Goal: Task Accomplishment & Management: Manage account settings

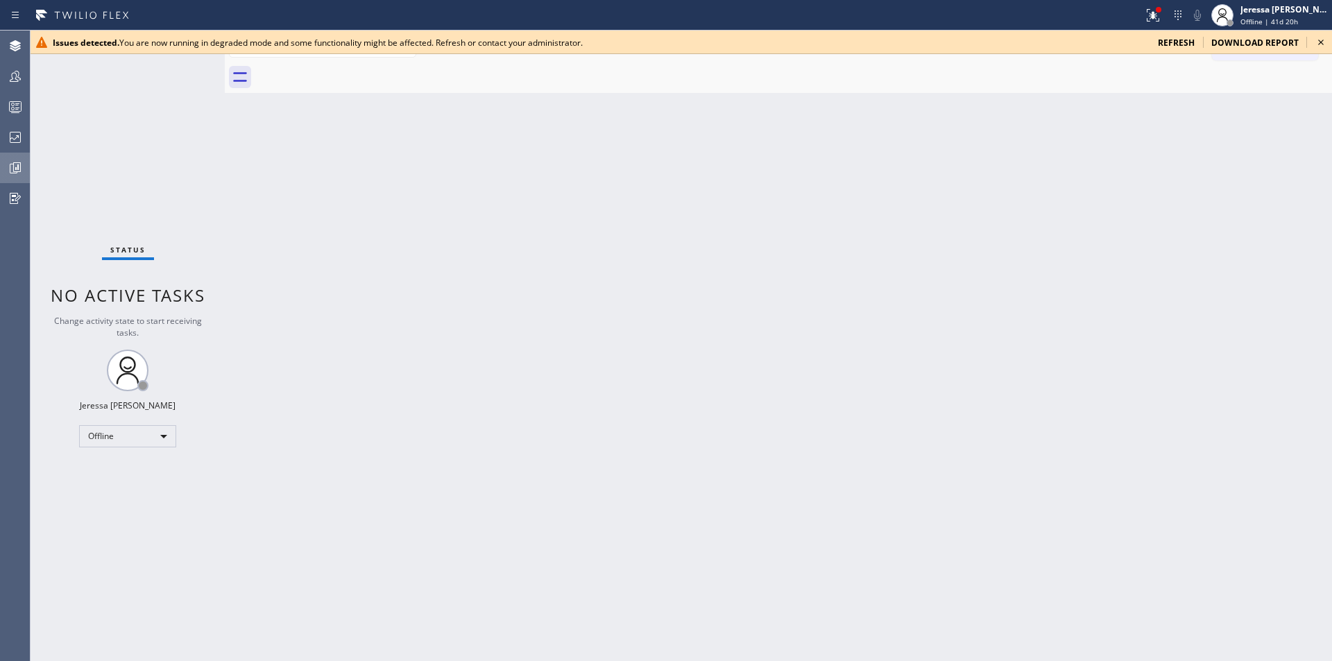
click at [17, 166] on icon at bounding box center [16, 167] width 3 height 6
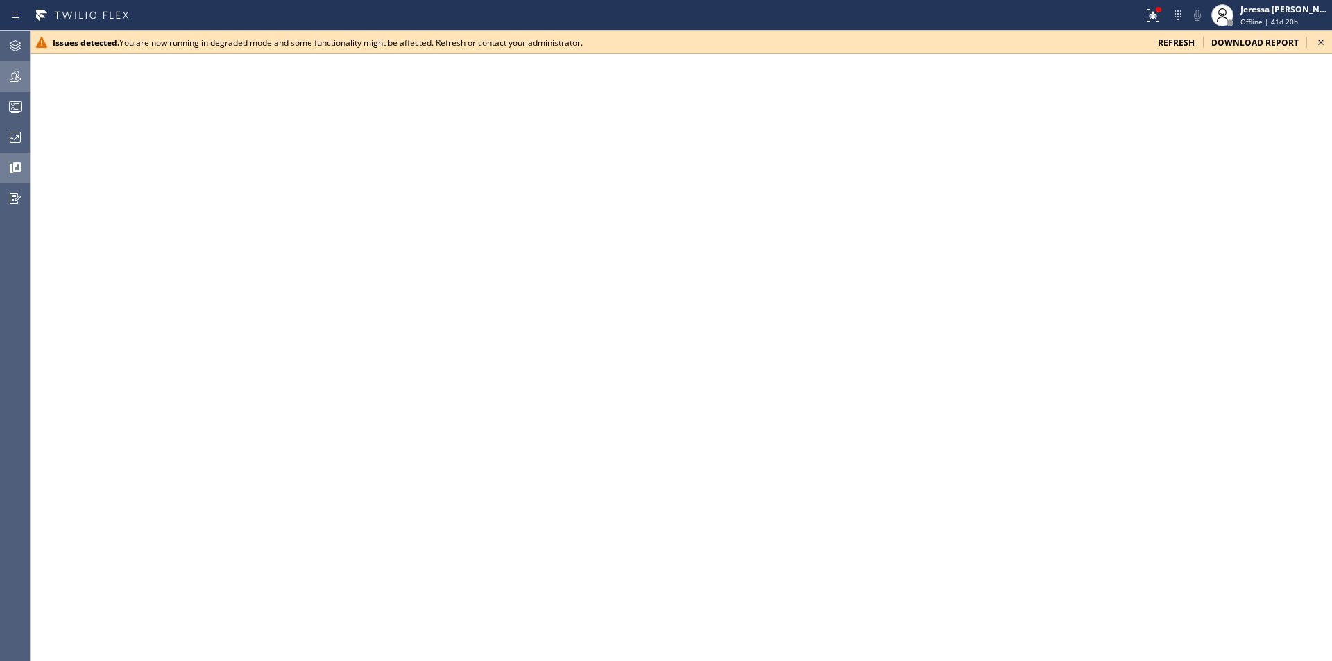
drag, startPoint x: 17, startPoint y: 71, endPoint x: 26, endPoint y: 76, distance: 9.6
click at [18, 71] on icon at bounding box center [15, 76] width 17 height 17
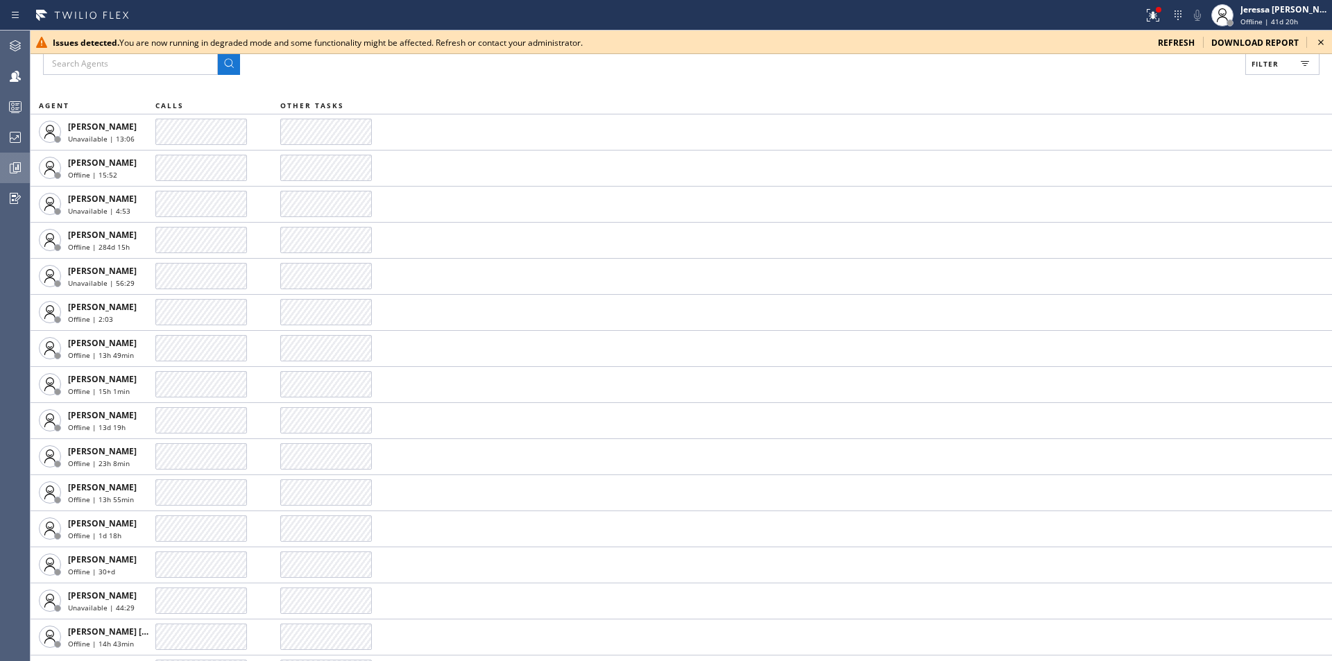
click at [1321, 42] on icon at bounding box center [1321, 43] width 6 height 6
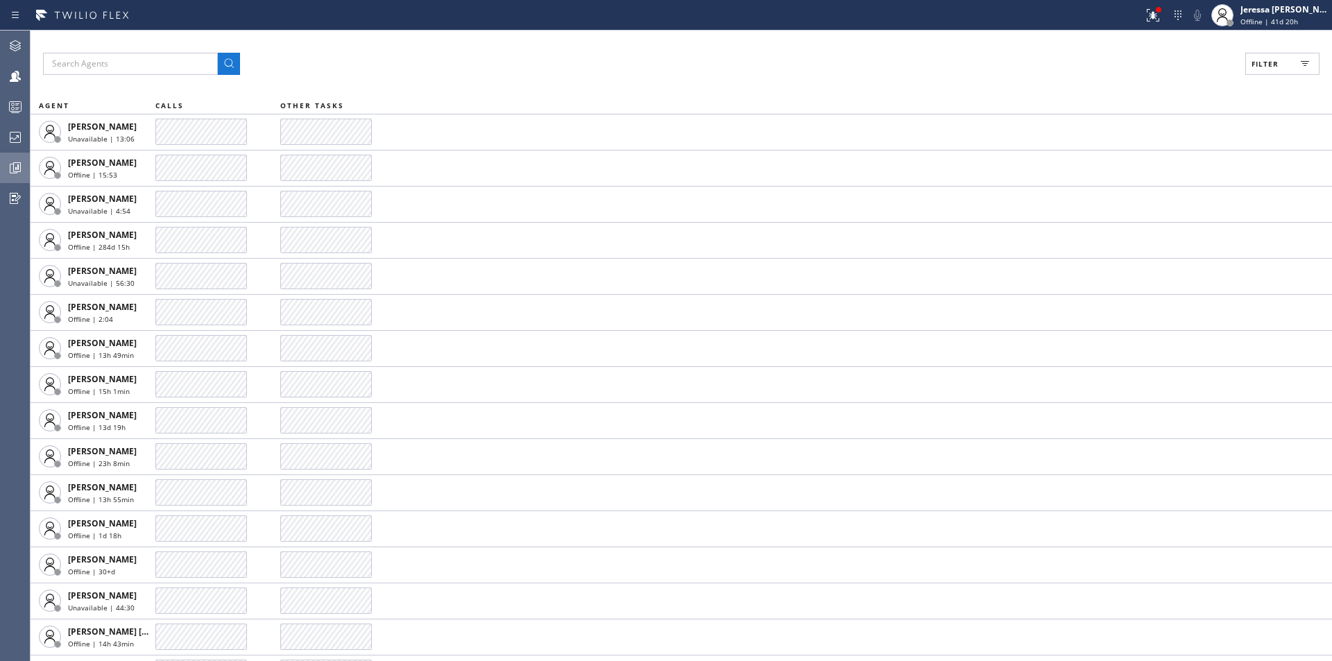
click at [1294, 71] on button "Filter" at bounding box center [1282, 64] width 74 height 22
click at [1167, 161] on label "Available" at bounding box center [1229, 164] width 182 height 12
click at [1138, 161] on input "Available" at bounding box center [1130, 163] width 17 height 17
checkbox input "true"
click at [1255, 81] on span "Apply" at bounding box center [1247, 79] width 28 height 10
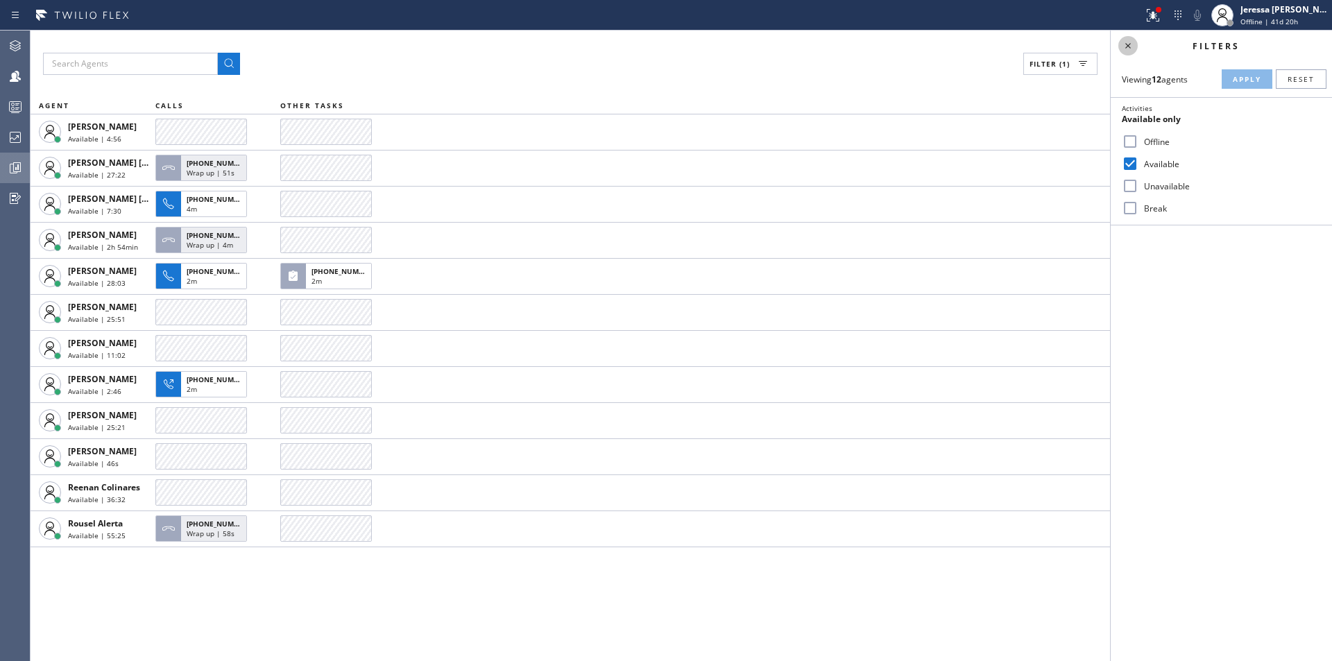
click at [1128, 46] on icon at bounding box center [1128, 45] width 17 height 17
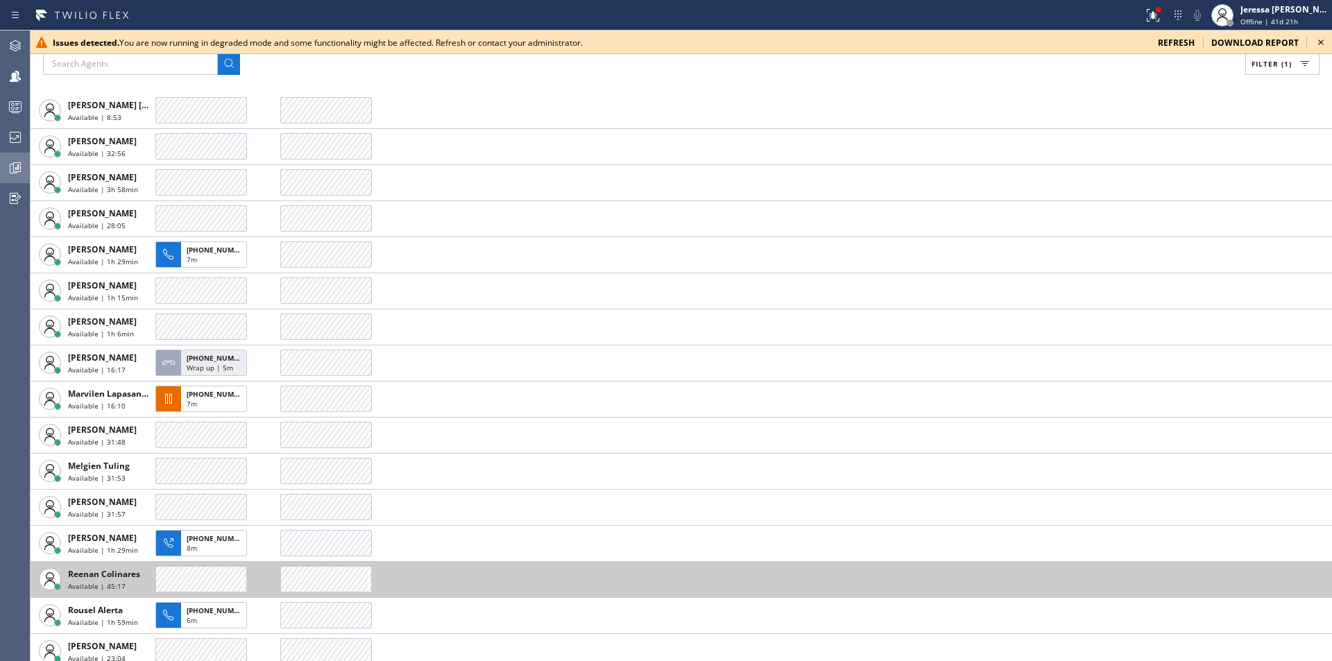
scroll to position [250, 0]
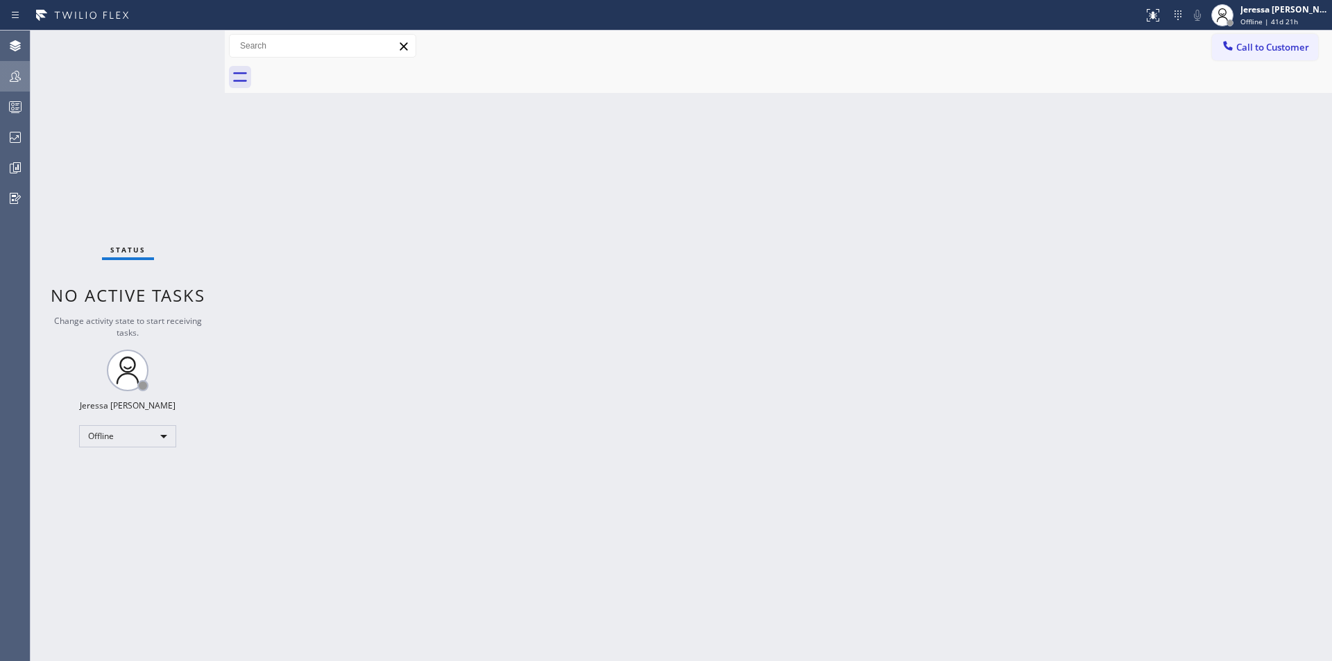
click at [21, 78] on icon at bounding box center [15, 76] width 17 height 17
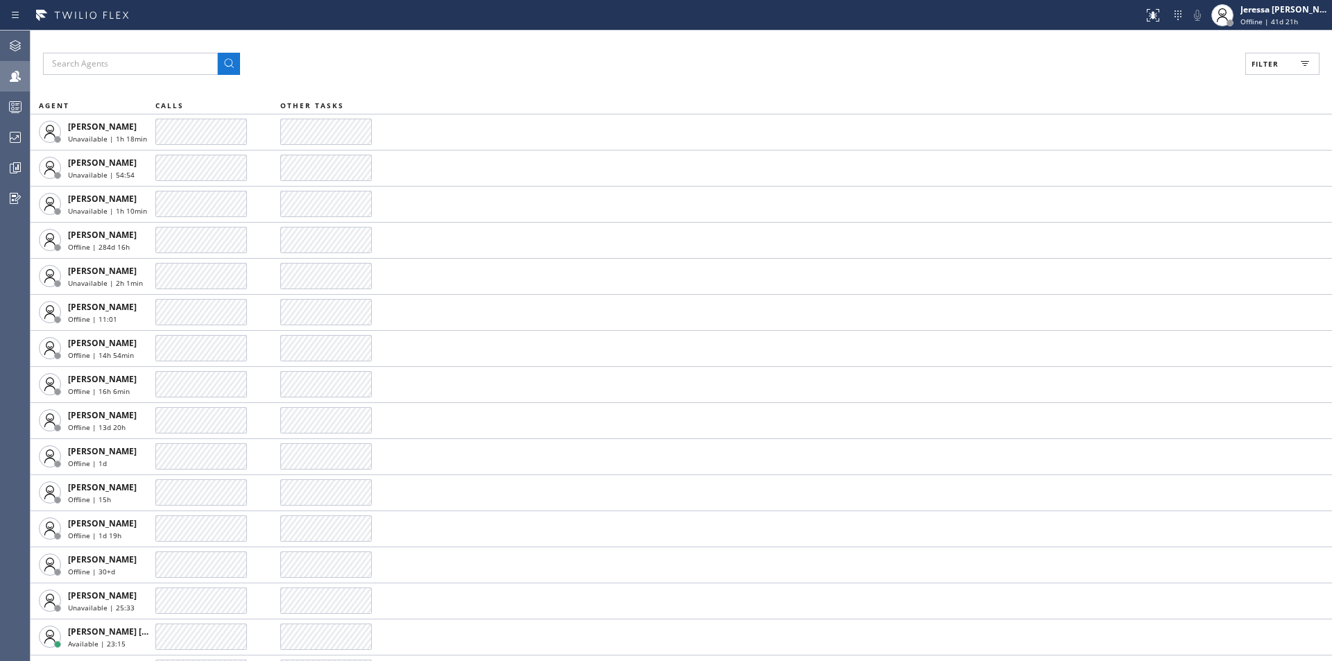
click at [1274, 67] on span "Filter" at bounding box center [1264, 64] width 27 height 10
click at [1152, 167] on label "Available" at bounding box center [1229, 164] width 182 height 12
click at [1138, 167] on input "Available" at bounding box center [1130, 163] width 17 height 17
checkbox input "true"
click at [1233, 78] on span "Apply" at bounding box center [1247, 79] width 28 height 10
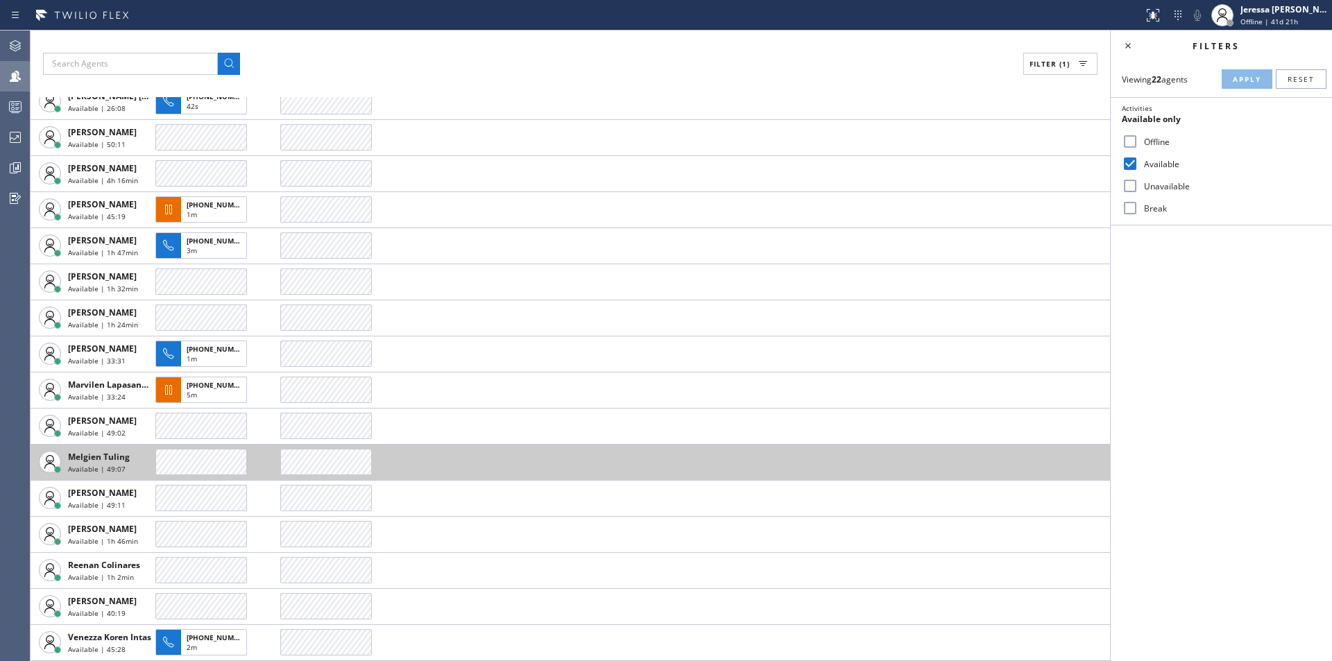
scroll to position [247, 0]
